Goal: Task Accomplishment & Management: Use online tool/utility

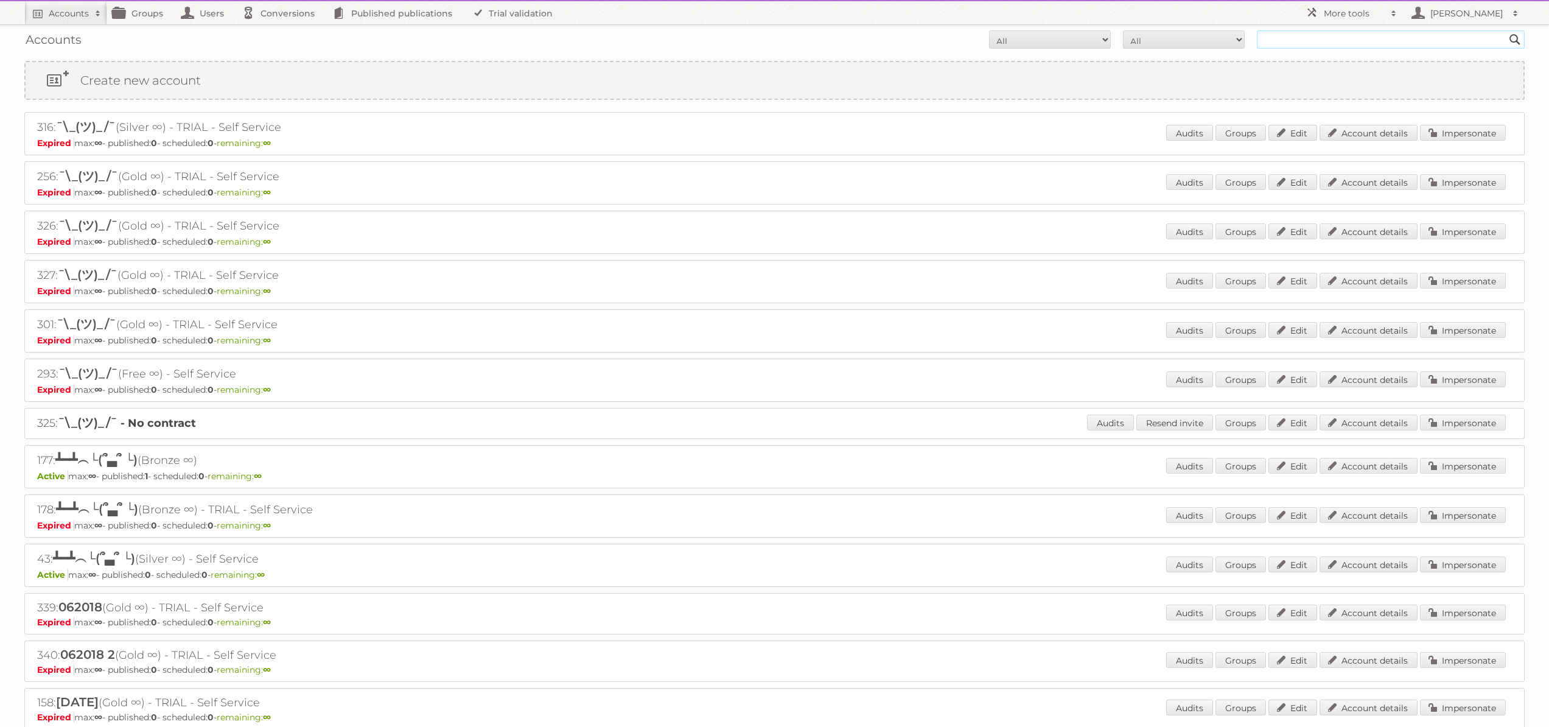
click at [1303, 34] on input "text" at bounding box center [1391, 39] width 268 height 18
type input "[PERSON_NAME]"
click at [1505, 30] on input "Search" at bounding box center [1514, 39] width 18 height 18
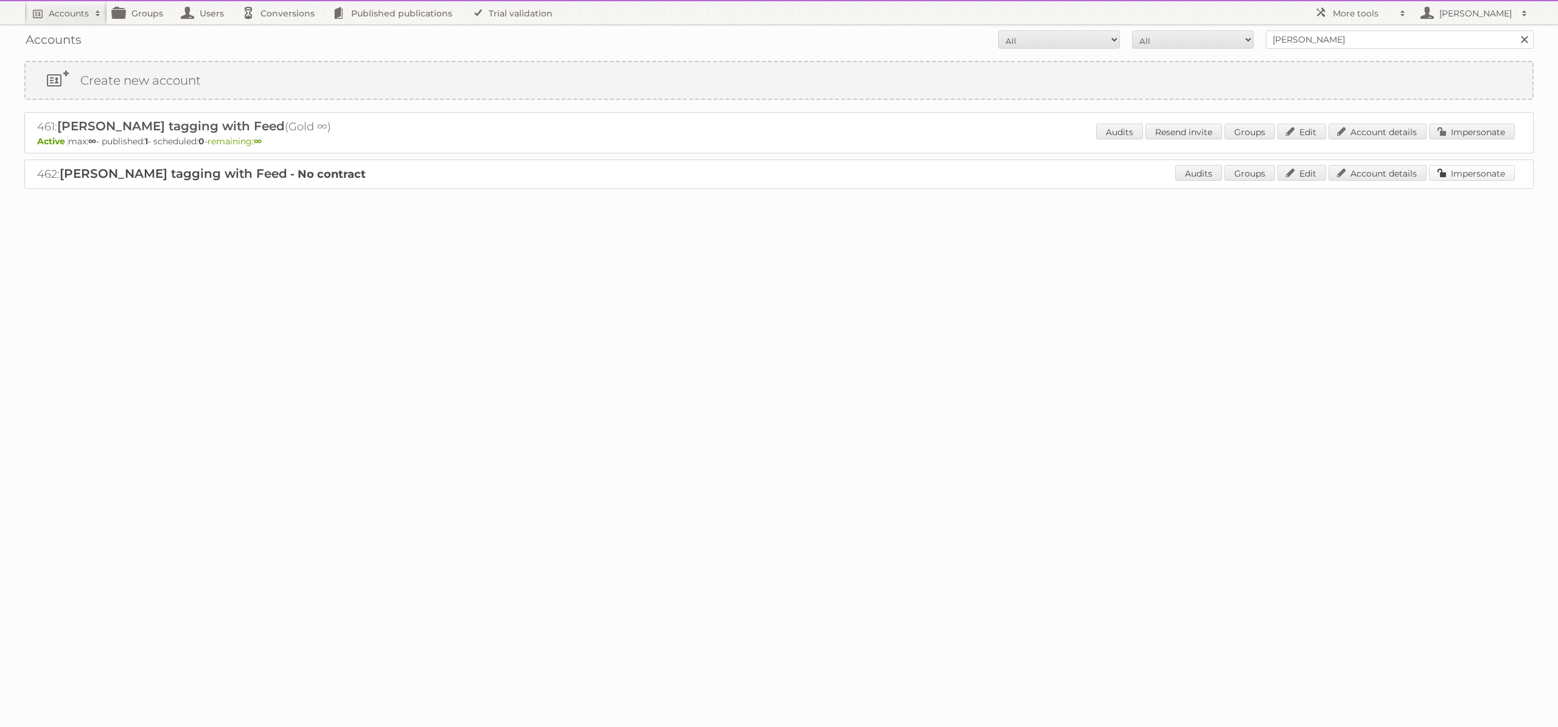
click at [1452, 168] on link "Impersonate" at bounding box center [1472, 173] width 86 height 16
click at [1460, 136] on link "Impersonate" at bounding box center [1472, 132] width 86 height 16
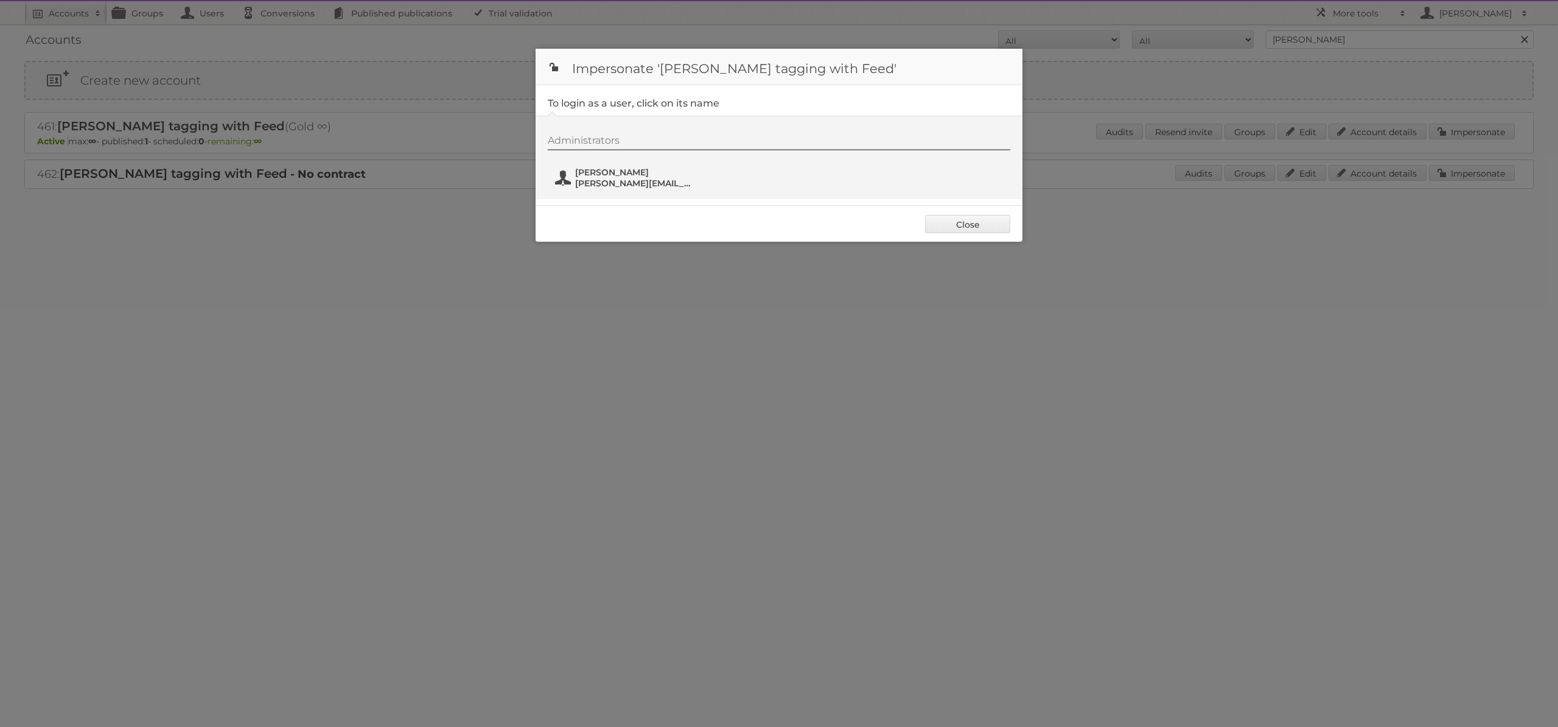
click at [613, 180] on span "[PERSON_NAME][EMAIL_ADDRESS][DOMAIN_NAME]" at bounding box center [634, 183] width 118 height 11
